Goal: Transaction & Acquisition: Purchase product/service

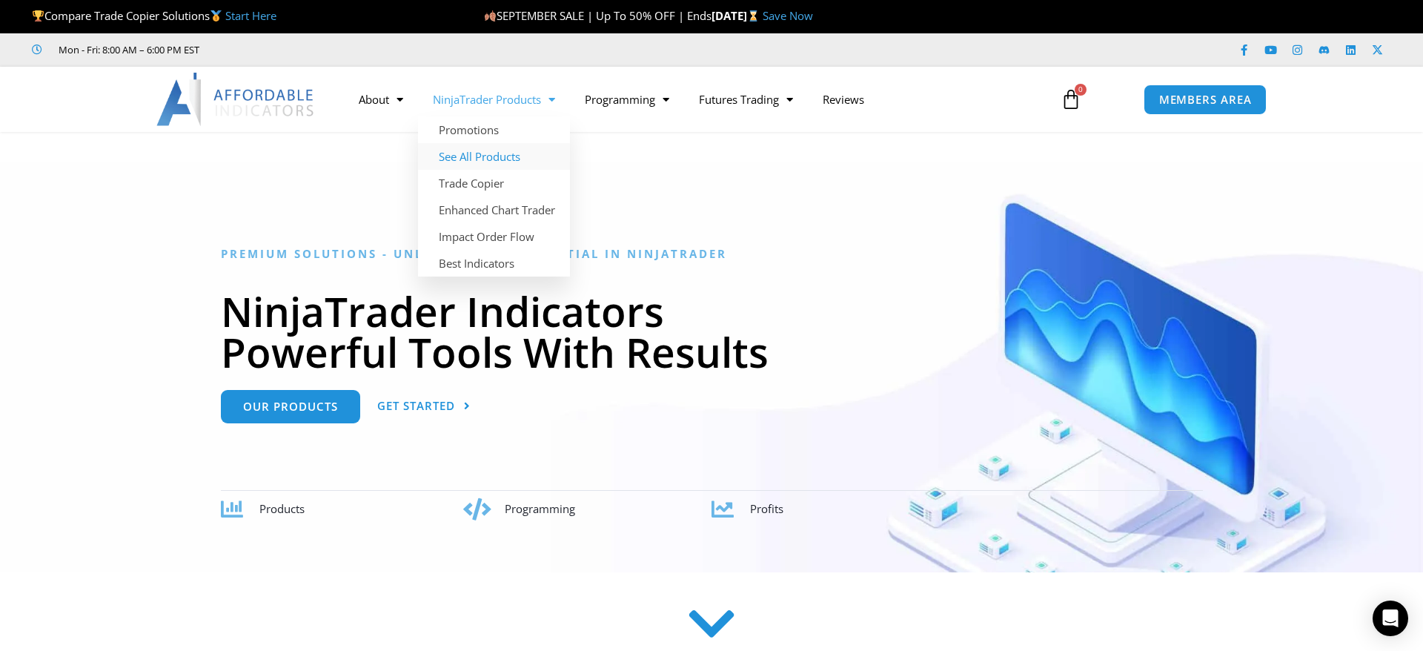
click at [494, 153] on link "See All Products" at bounding box center [494, 156] width 152 height 27
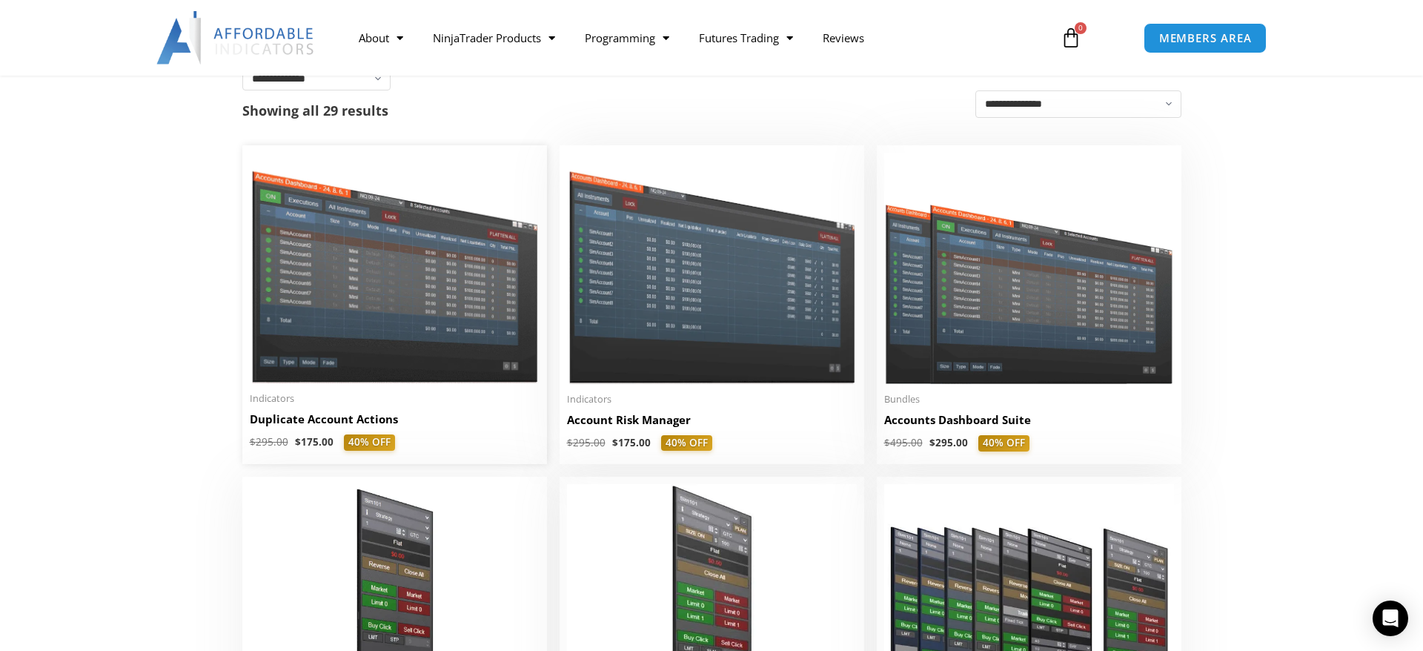
click at [377, 250] on img at bounding box center [395, 268] width 290 height 231
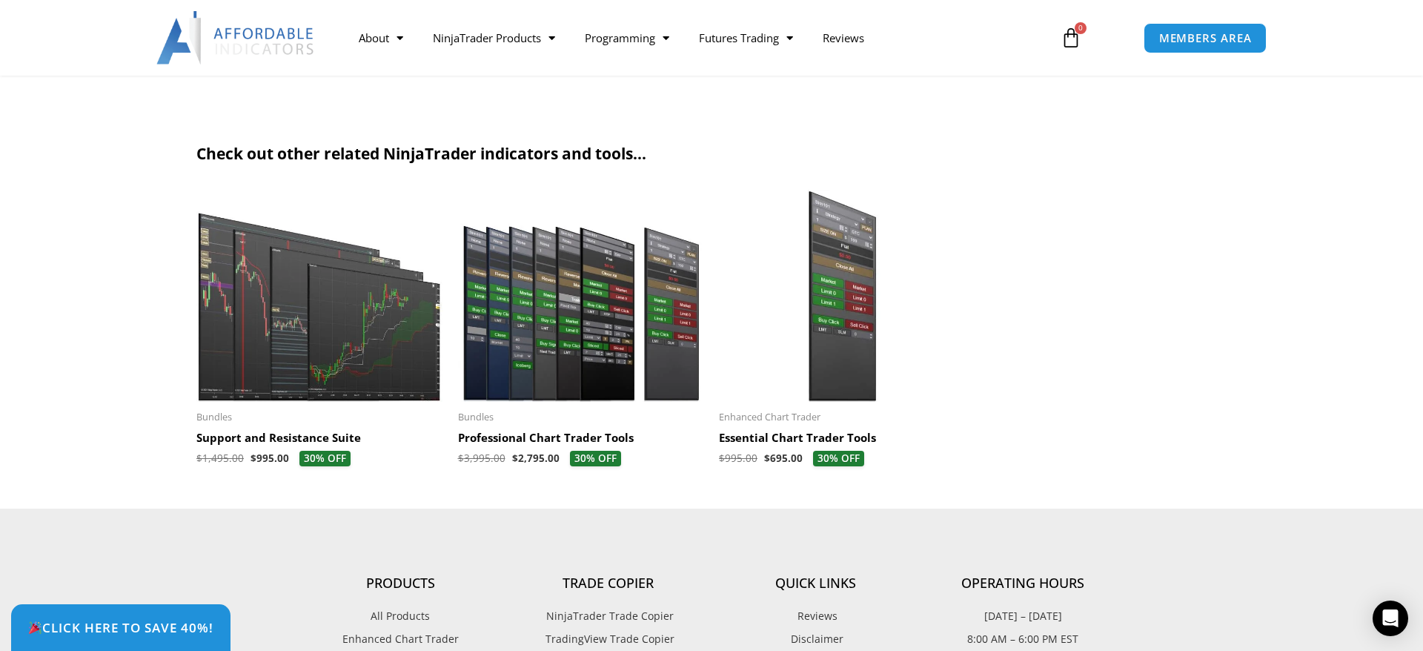
scroll to position [4887, 0]
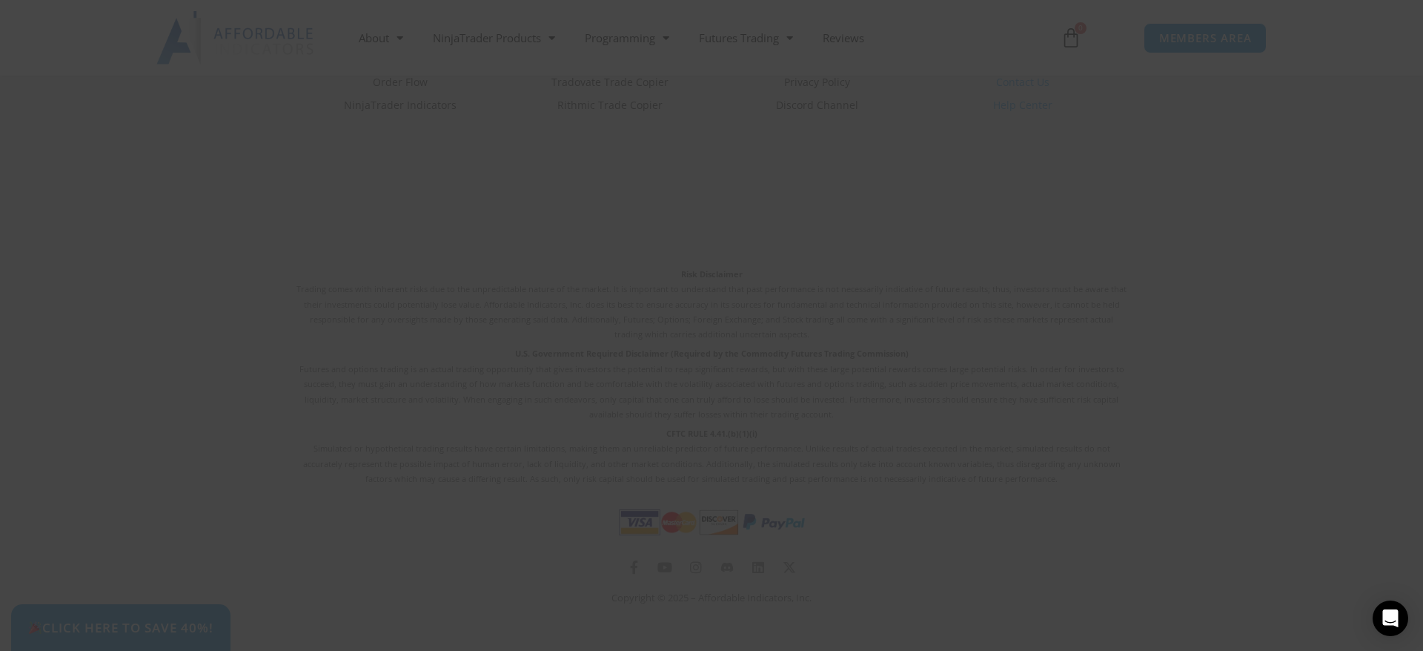
click at [339, 293] on div "Close this module SAVE 20% NOW Are you ready to take NinjaTrader to the next le…" at bounding box center [711, 325] width 1423 height 651
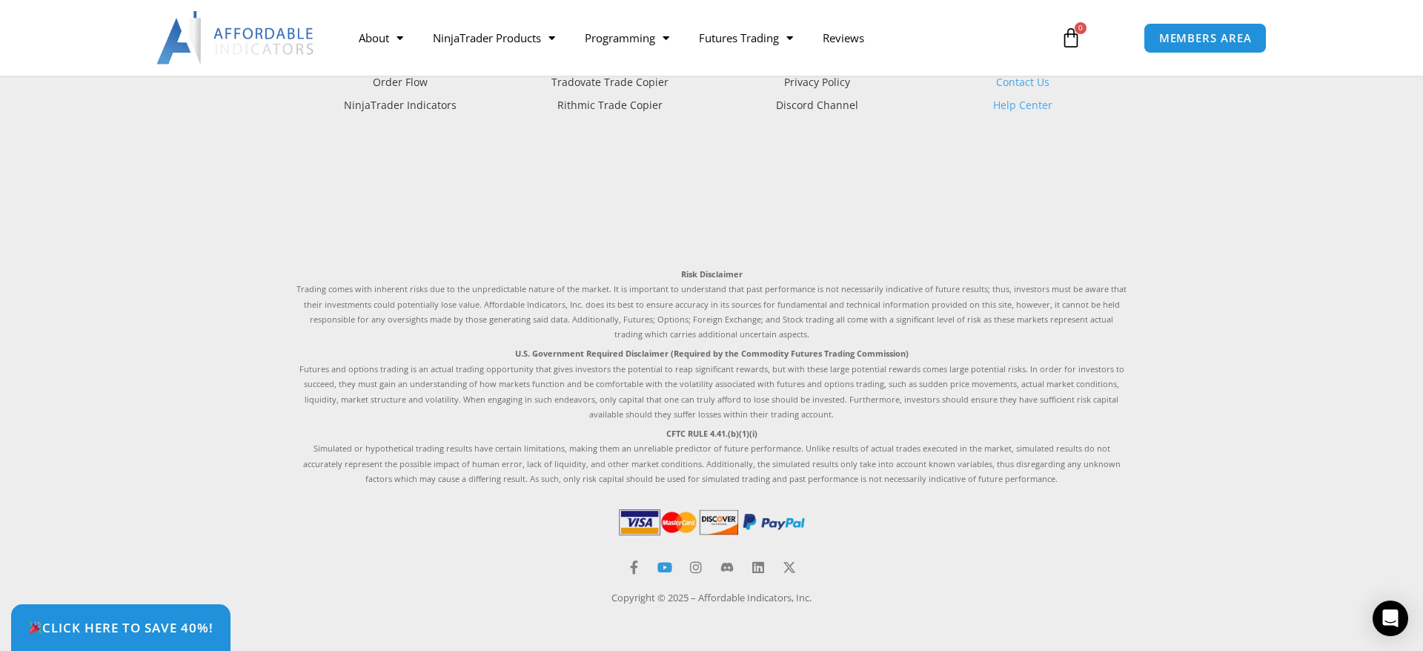
click at [663, 564] on icon at bounding box center [664, 566] width 13 height 13
